Goal: Information Seeking & Learning: Understand process/instructions

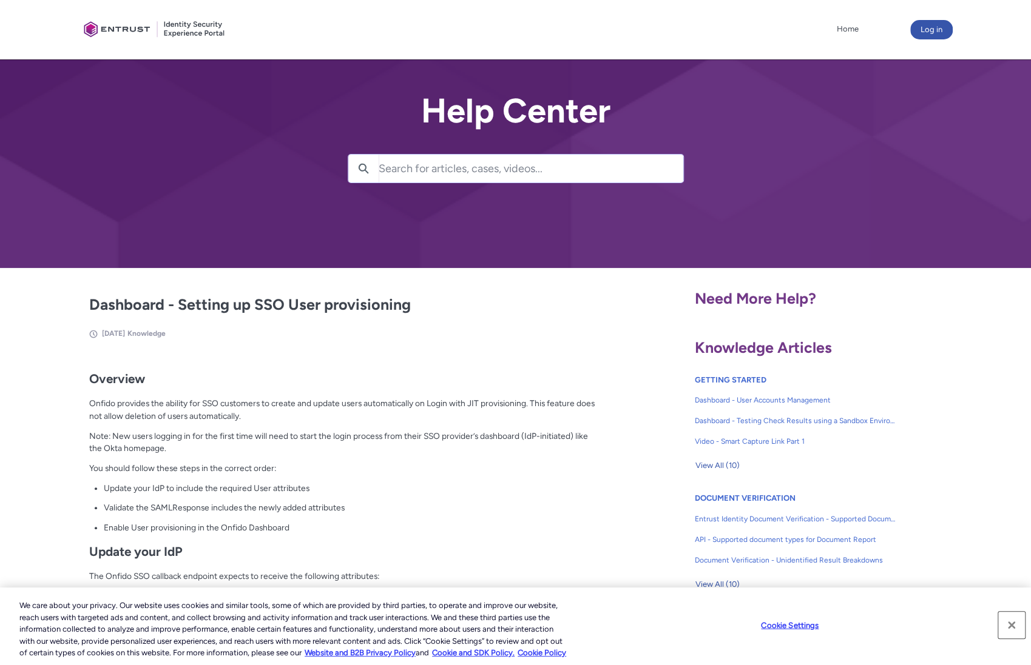
click at [1012, 617] on button "Close" at bounding box center [1011, 625] width 27 height 27
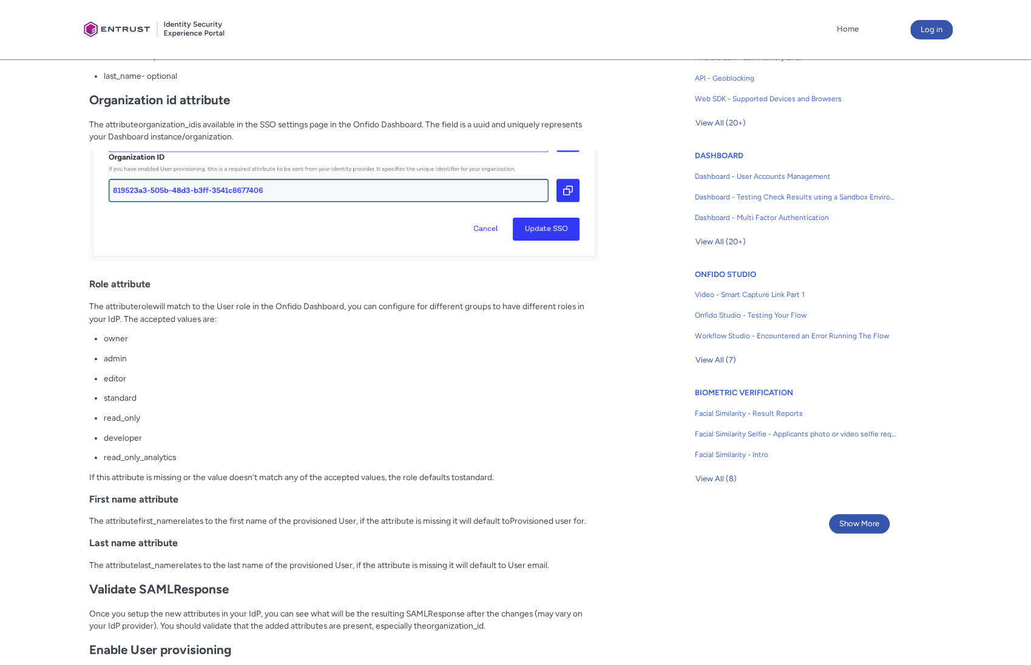
scroll to position [607, 0]
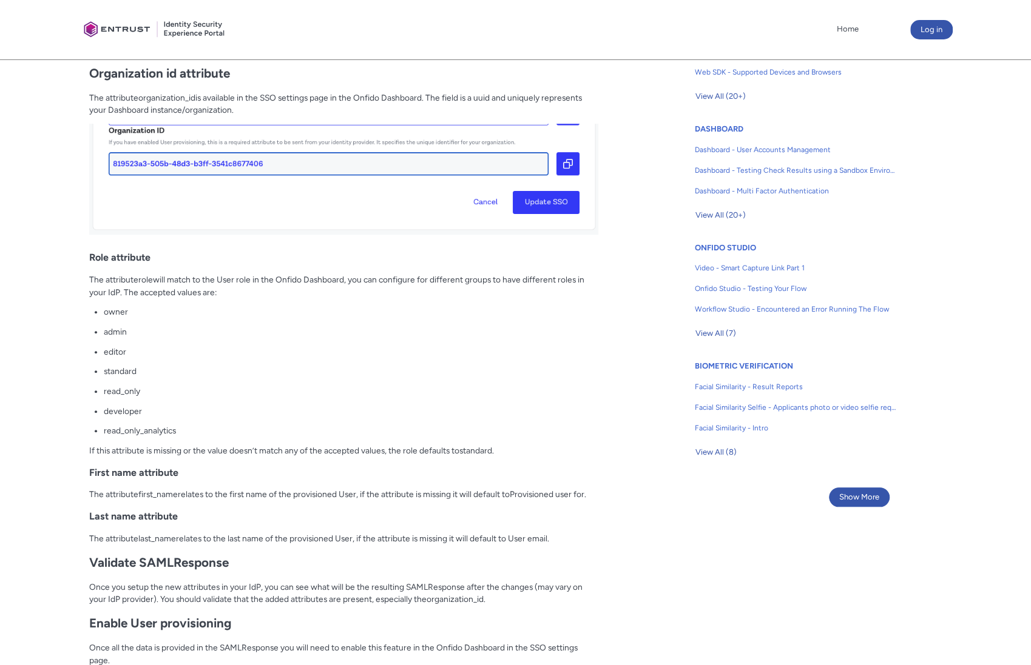
click at [335, 368] on p "standard" at bounding box center [351, 371] width 494 height 13
click at [345, 376] on p "standard" at bounding box center [351, 371] width 494 height 13
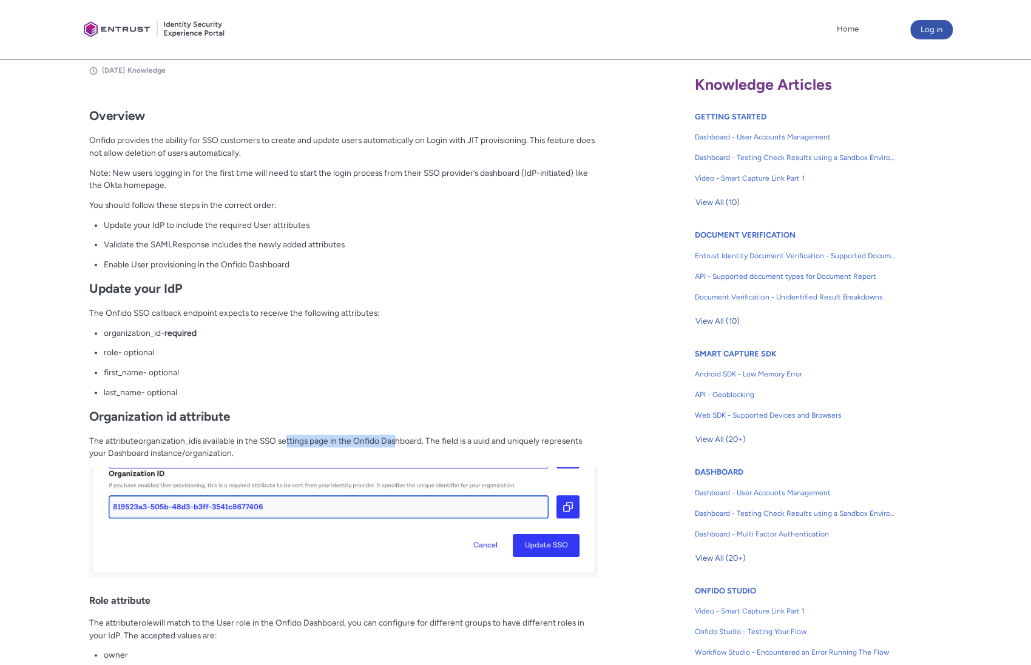
drag, startPoint x: 288, startPoint y: 441, endPoint x: 397, endPoint y: 442, distance: 109.8
click at [397, 442] on p "The attribute organization_id is available in the SSO settings page in the Onfi…" at bounding box center [343, 447] width 509 height 25
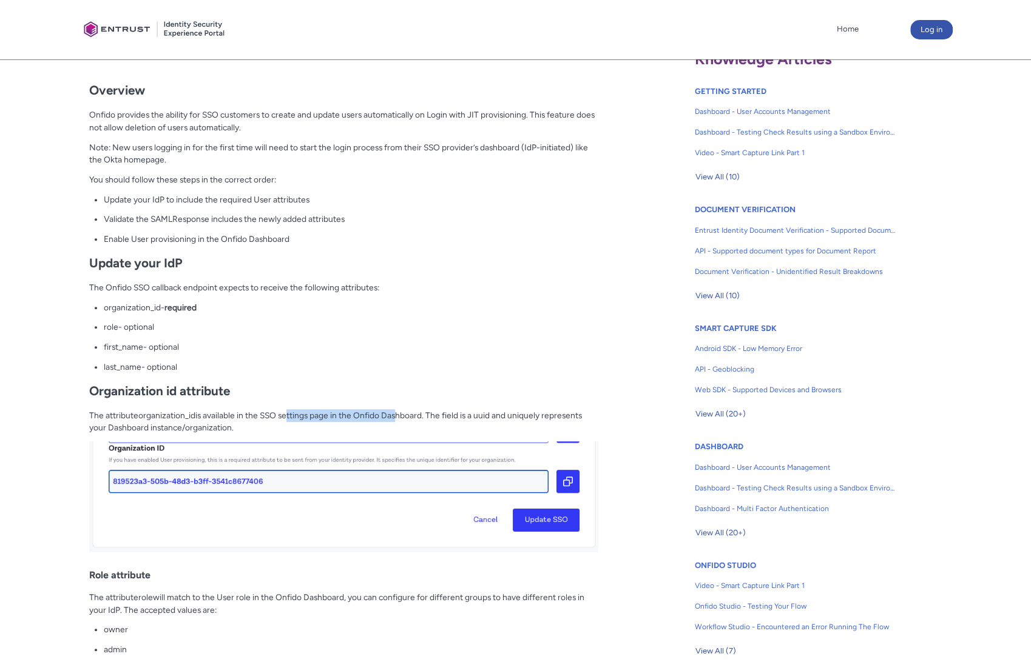
scroll to position [324, 0]
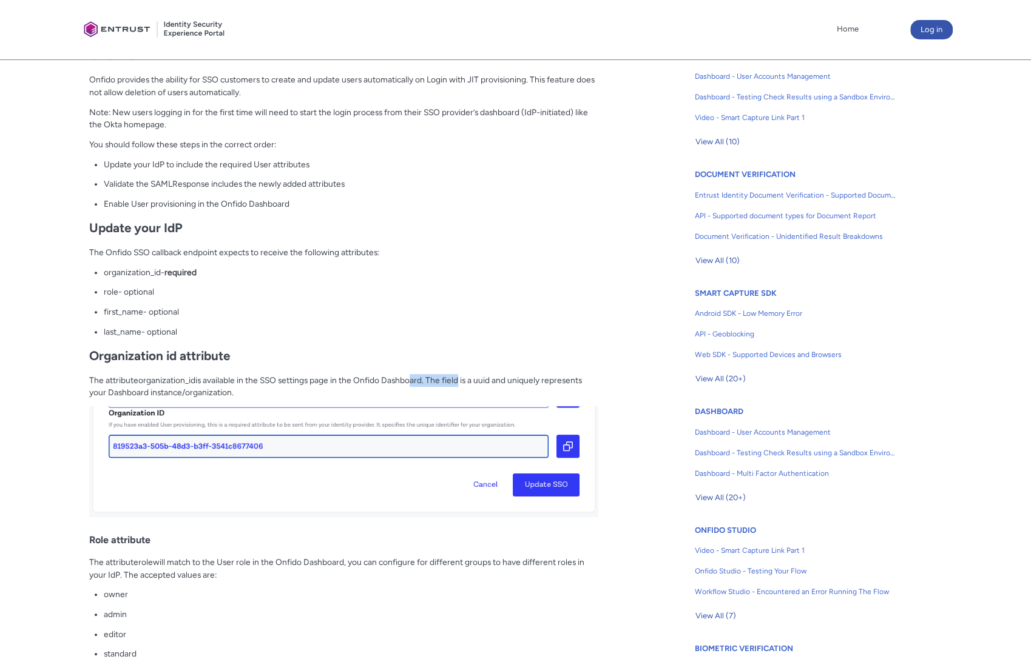
drag, startPoint x: 411, startPoint y: 379, endPoint x: 459, endPoint y: 379, distance: 48.5
click at [459, 379] on p "The attribute organization_id is available in the SSO settings page in the Onfi…" at bounding box center [343, 386] width 509 height 25
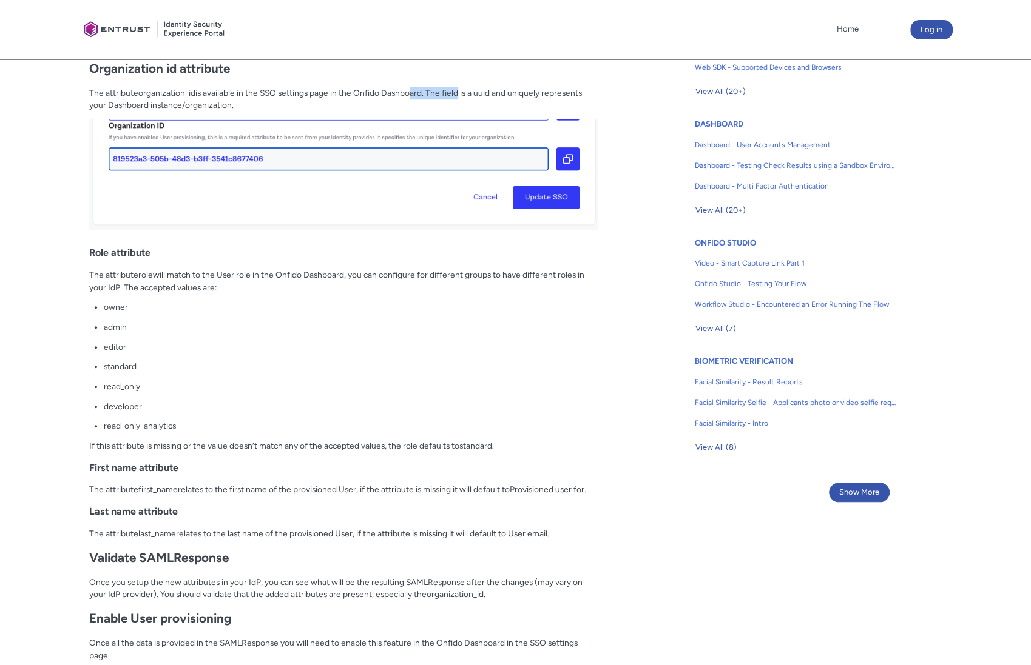
scroll to position [627, 0]
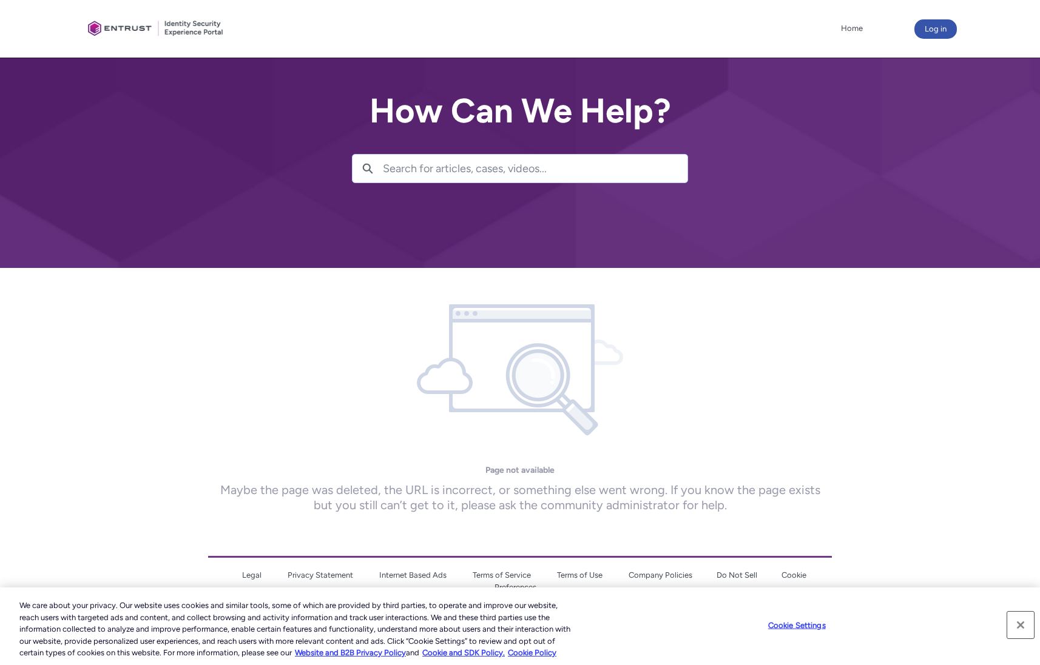
click at [1017, 627] on button "Close" at bounding box center [1020, 625] width 27 height 27
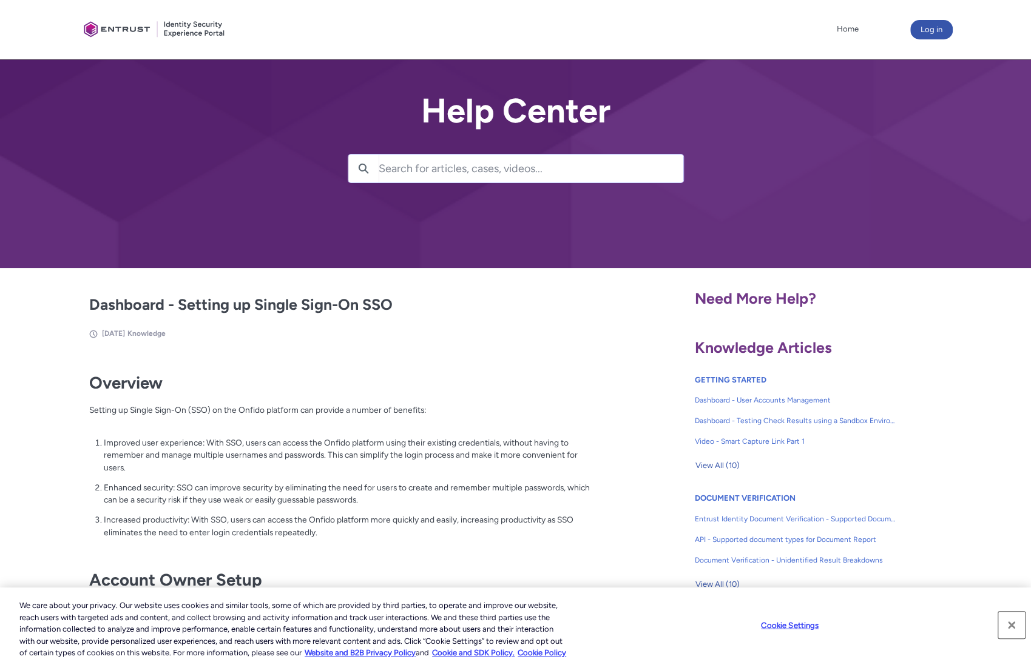
click at [1010, 619] on button "Close" at bounding box center [1011, 625] width 27 height 27
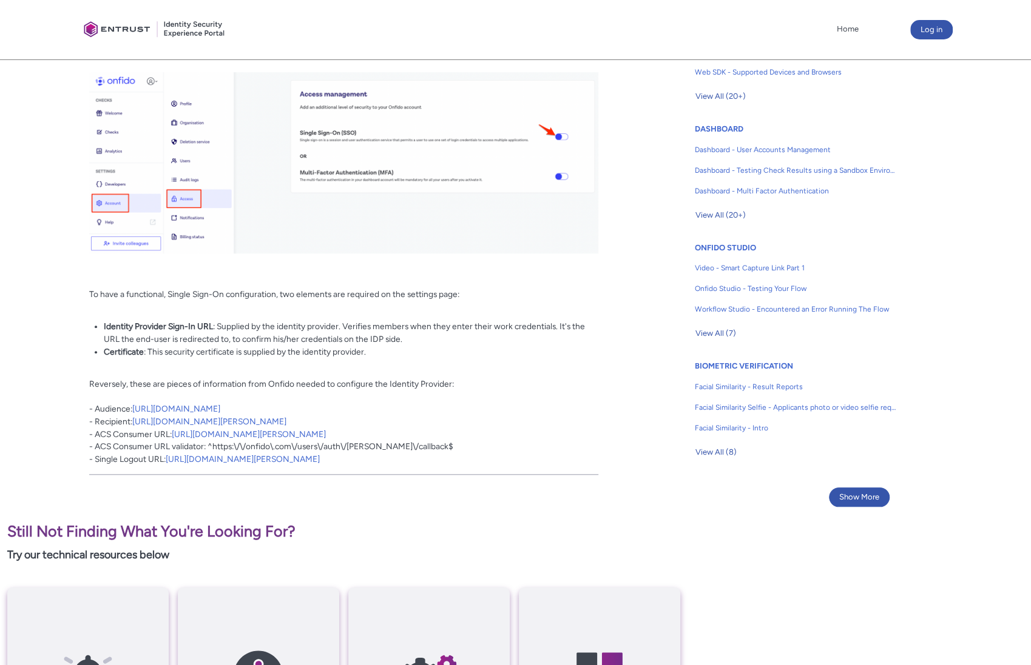
scroll to position [485, 0]
